Goal: Find specific page/section

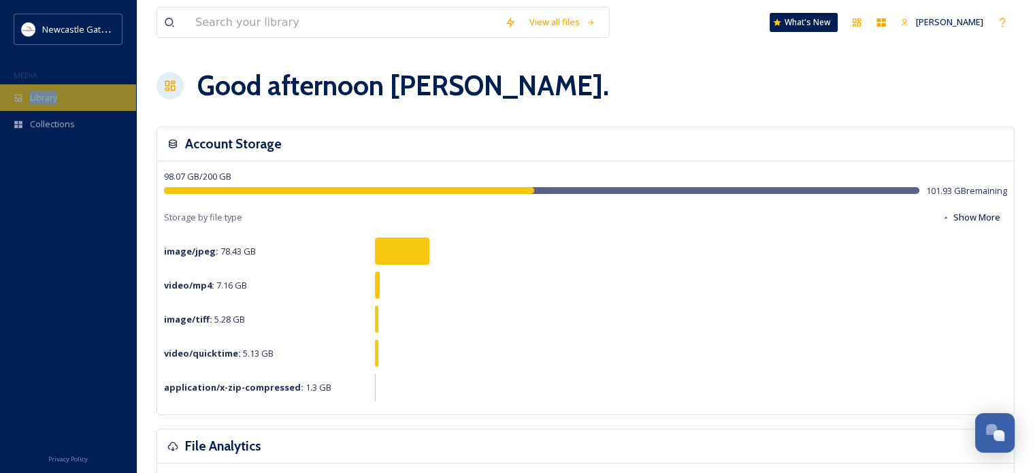
drag, startPoint x: 61, startPoint y: 82, endPoint x: 59, endPoint y: 88, distance: 7.3
click at [59, 88] on div "Newcastle Gateshead Initiative MEDIA Library Collections" at bounding box center [68, 86] width 136 height 144
click at [59, 88] on div "Library" at bounding box center [68, 97] width 136 height 27
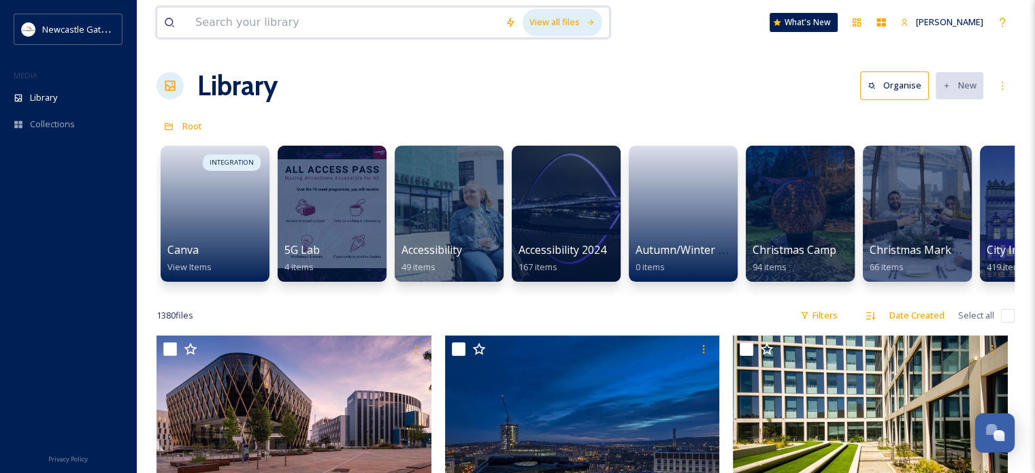
click at [533, 16] on div "View all files" at bounding box center [563, 22] width 80 height 27
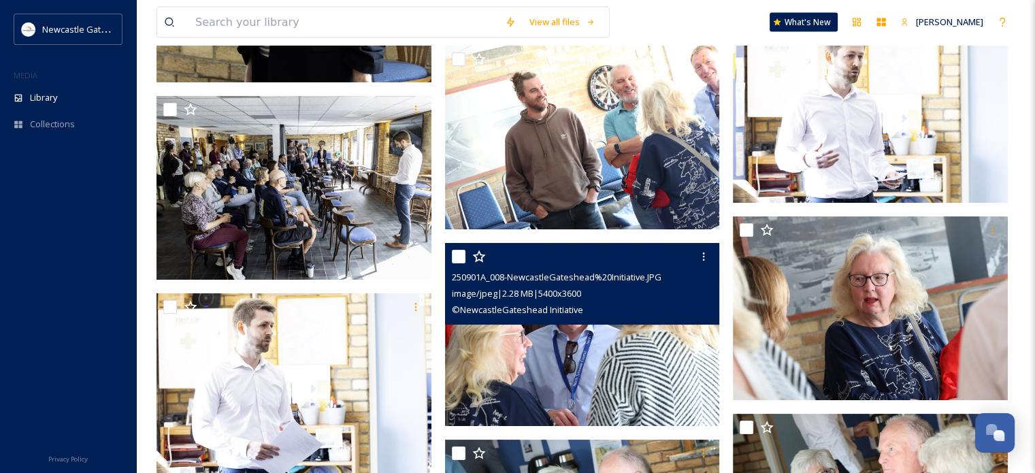
scroll to position [7975, 0]
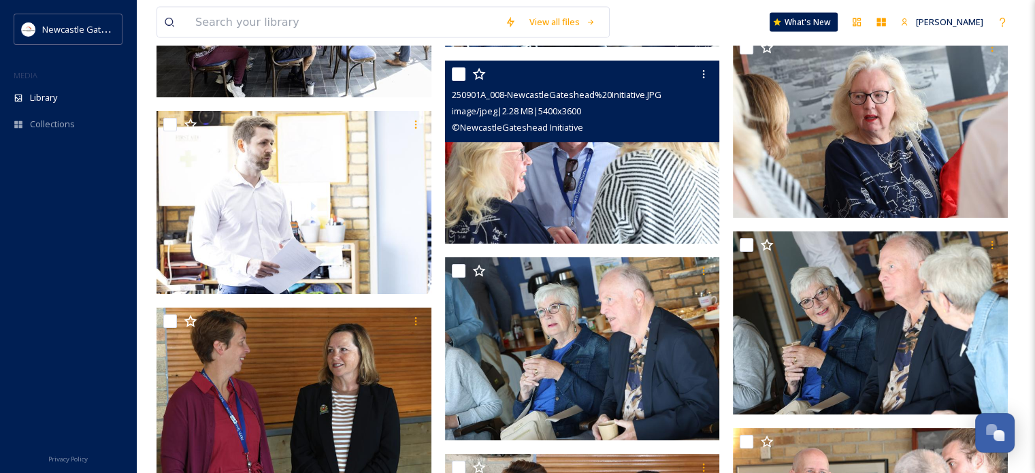
click at [579, 145] on img at bounding box center [582, 152] width 275 height 184
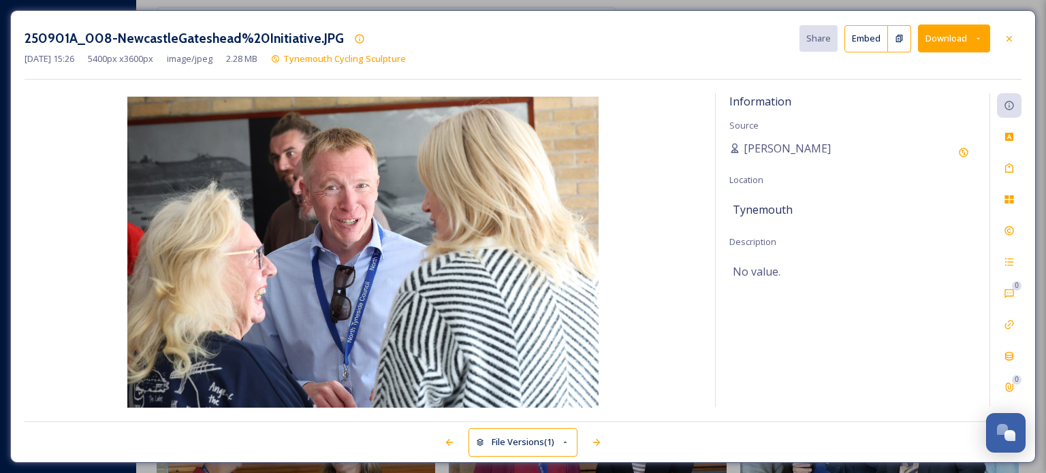
click at [1010, 37] on icon at bounding box center [1008, 38] width 11 height 11
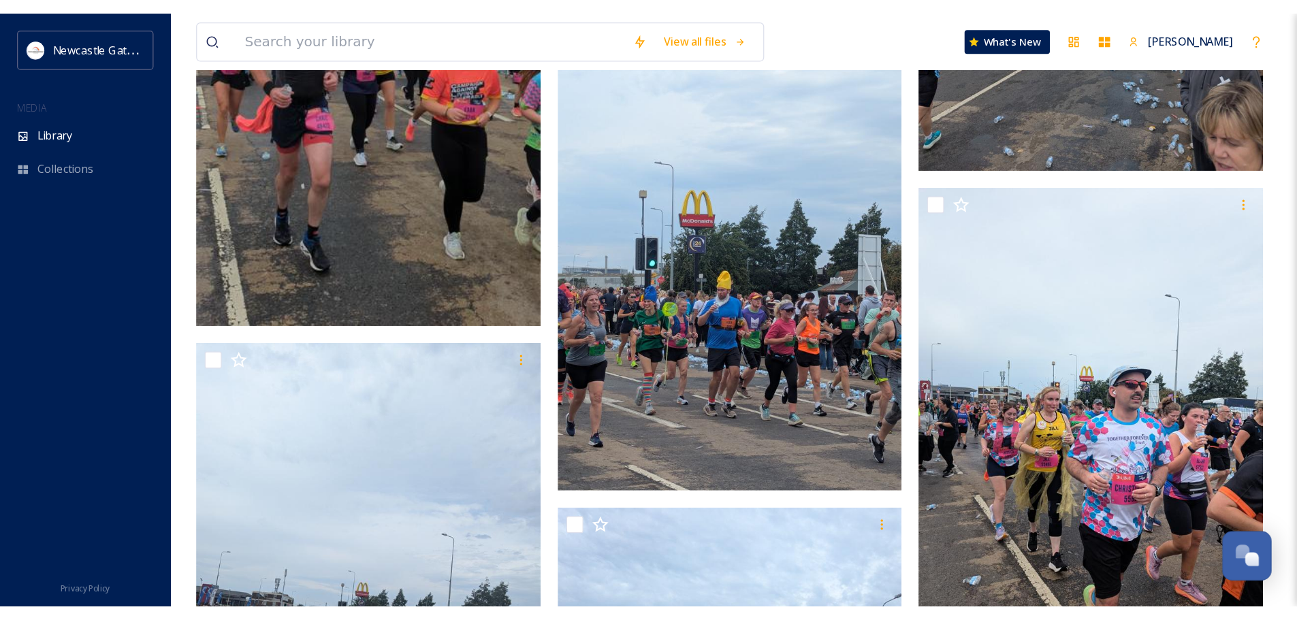
scroll to position [897, 0]
